Goal: Information Seeking & Learning: Understand process/instructions

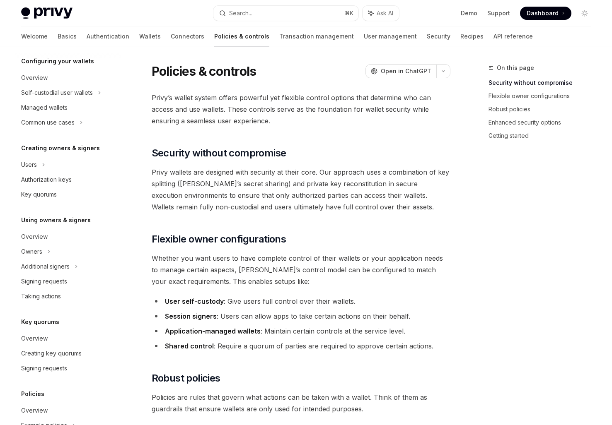
scroll to position [103, 0]
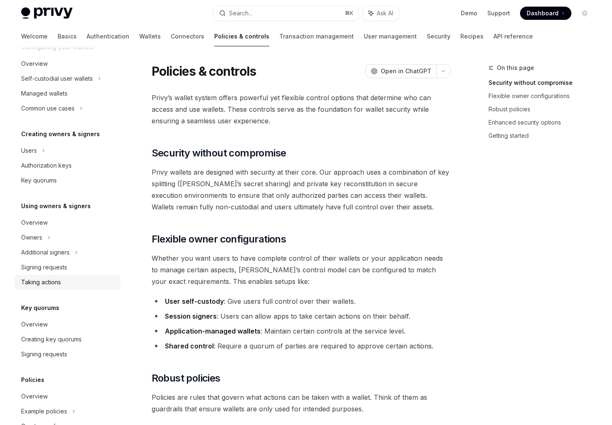
click at [41, 284] on div "Taking actions" at bounding box center [41, 283] width 40 height 10
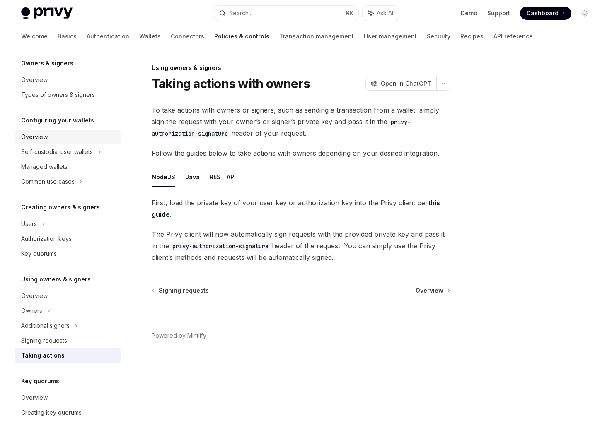
scroll to position [11, 0]
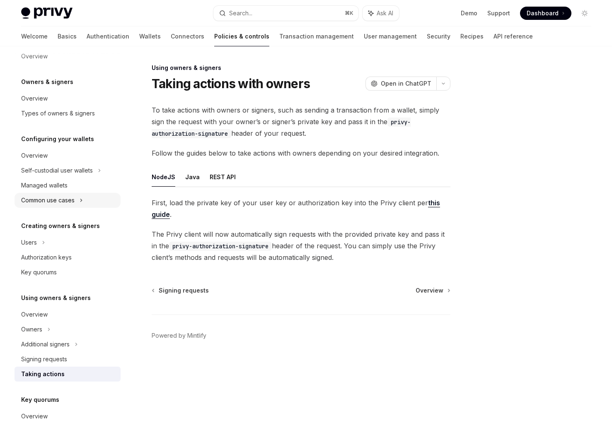
click at [68, 201] on div "Common use cases" at bounding box center [47, 201] width 53 height 10
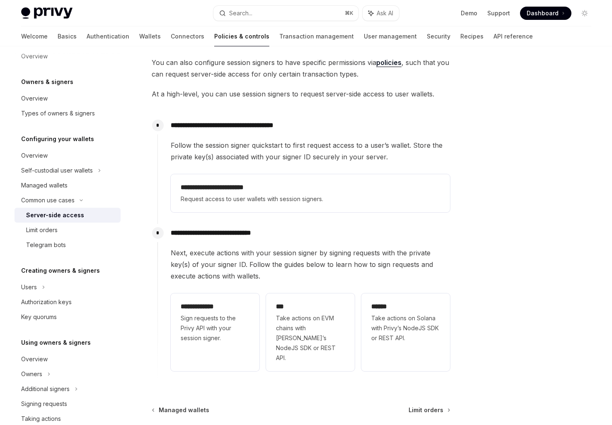
scroll to position [122, 0]
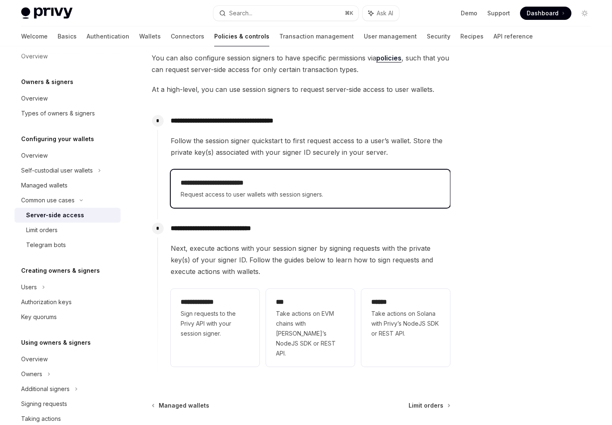
click at [315, 189] on div "**********" at bounding box center [310, 189] width 259 height 22
type textarea "*"
